Goal: Obtain resource: Download file/media

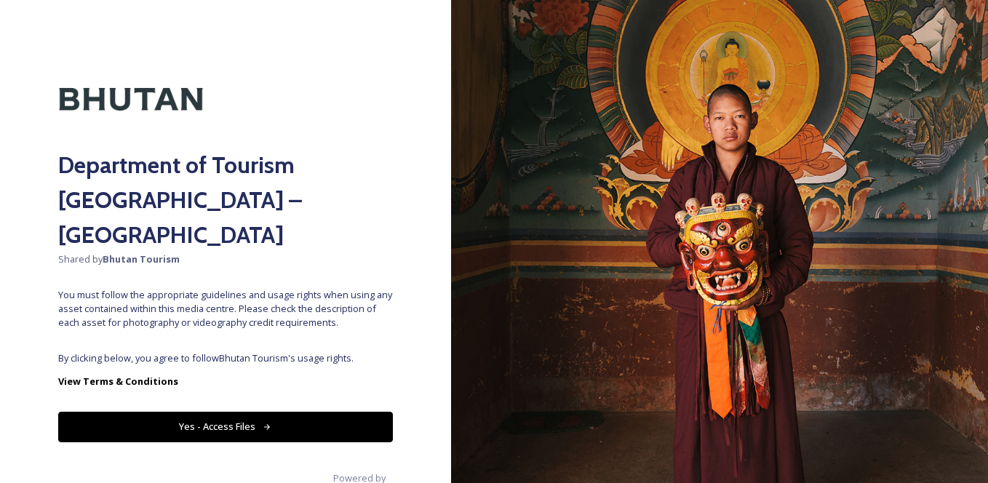
click at [256, 412] on button "Yes - Access Files" at bounding box center [225, 427] width 335 height 30
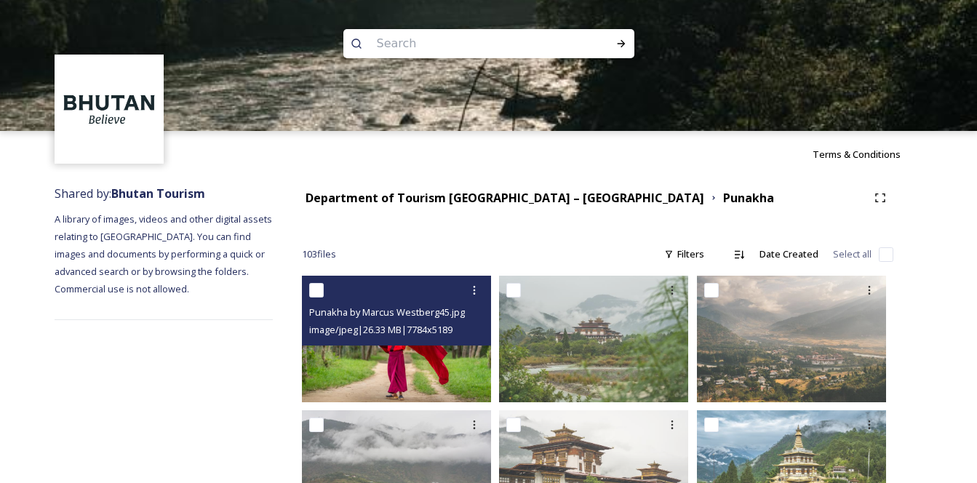
click at [321, 295] on input "checkbox" at bounding box center [316, 290] width 15 height 15
checkbox input "true"
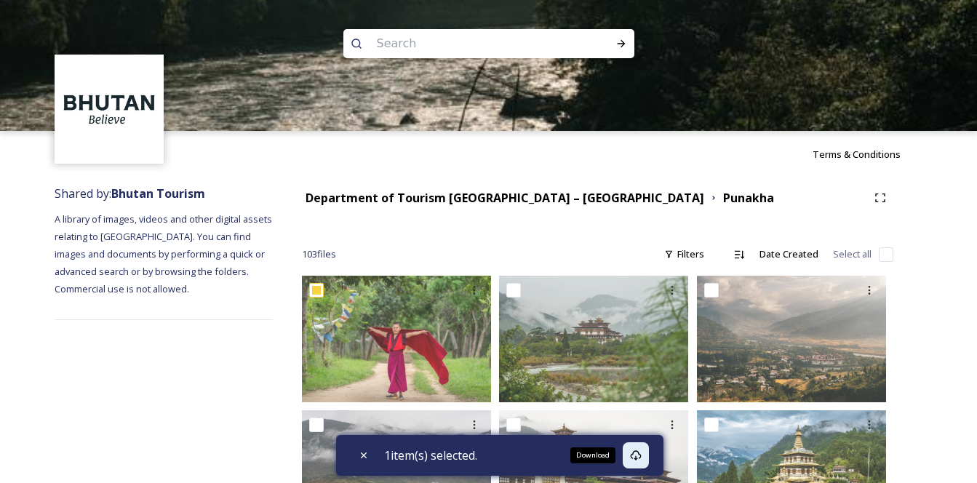
click at [638, 456] on icon at bounding box center [636, 456] width 12 height 12
click at [642, 453] on icon at bounding box center [636, 456] width 12 height 12
